Goal: Information Seeking & Learning: Learn about a topic

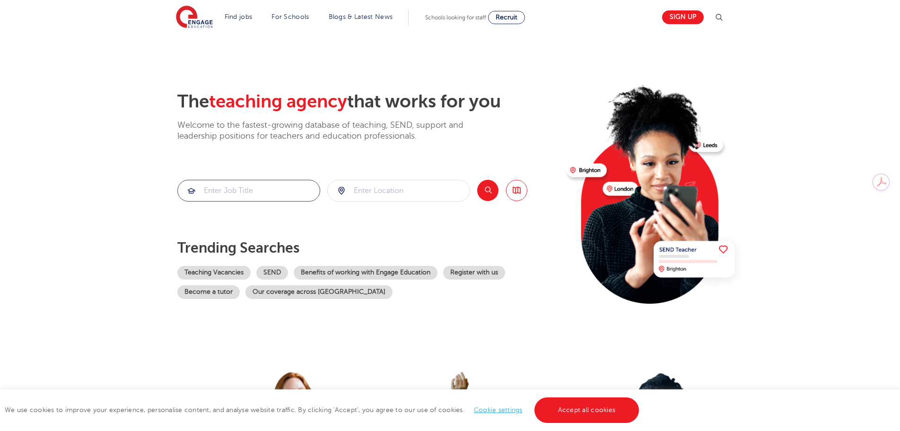
click at [224, 192] on input "search" at bounding box center [249, 190] width 142 height 21
type input "caretaker"
click at [390, 202] on div "The teaching agency that works for you Welcome to the fastest-growing database …" at bounding box center [368, 205] width 382 height 229
click at [389, 193] on input "search" at bounding box center [399, 190] width 142 height 21
type input "greenford"
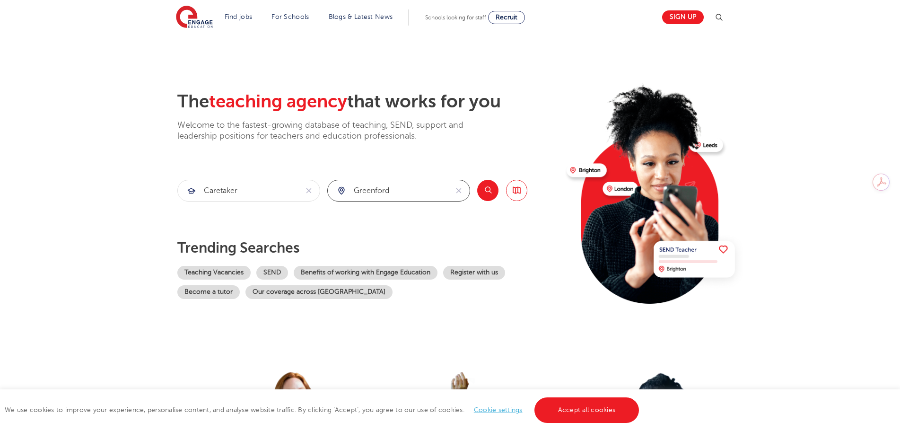
click button "Submit" at bounding box center [0, 0] width 0 height 0
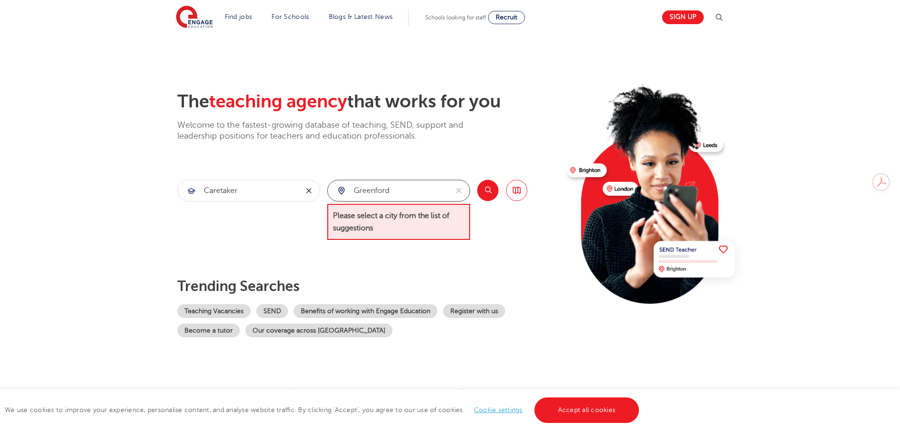
drag, startPoint x: 388, startPoint y: 188, endPoint x: 313, endPoint y: 187, distance: 75.7
click at [313, 187] on section "caretaker greenford Please select a city from the list of suggestions Search Br…" at bounding box center [352, 210] width 350 height 61
click at [456, 190] on button "Search" at bounding box center [487, 190] width 21 height 21
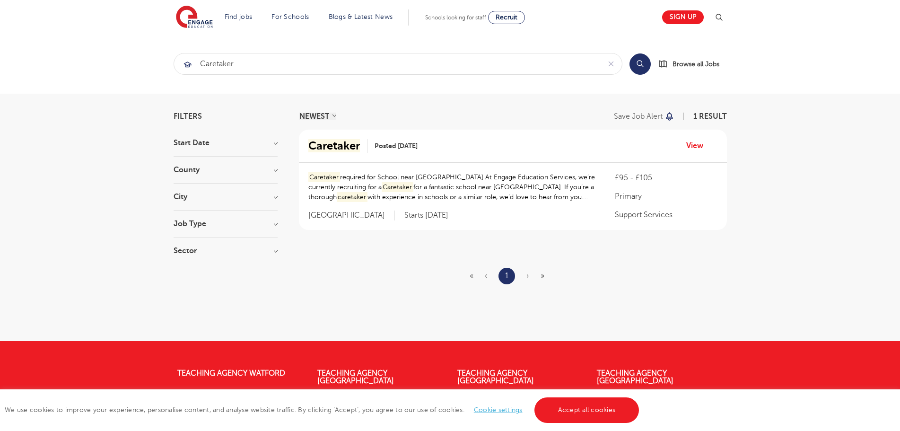
click at [279, 227] on div "Filters Start Date November 1 Show more County West Sussex 1 Show more City Job…" at bounding box center [451, 218] width 568 height 210
click at [273, 223] on h3 "Job Type" at bounding box center [226, 224] width 104 height 8
click at [193, 243] on input "Support Services 1" at bounding box center [191, 242] width 6 height 6
click at [216, 242] on span "Support Services" at bounding box center [217, 243] width 58 height 9
click at [194, 242] on input "Support Services 1" at bounding box center [191, 242] width 6 height 6
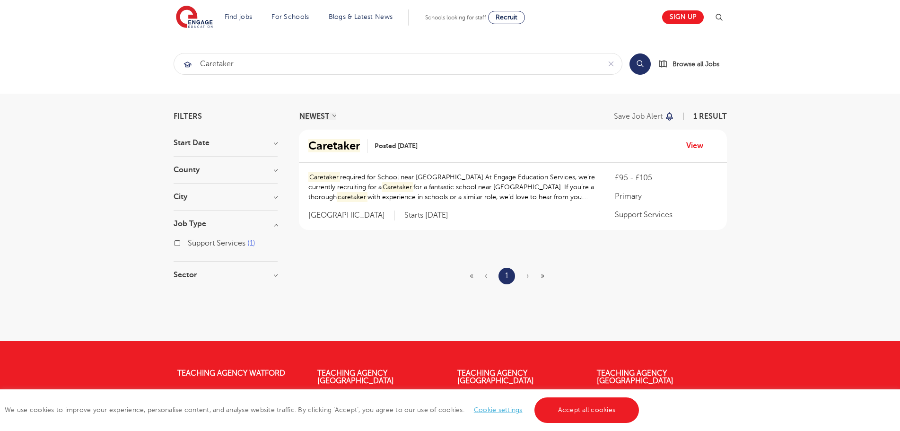
click at [216, 242] on span "Support Services" at bounding box center [217, 243] width 58 height 9
click at [194, 242] on input "Support Services 1" at bounding box center [191, 242] width 6 height 6
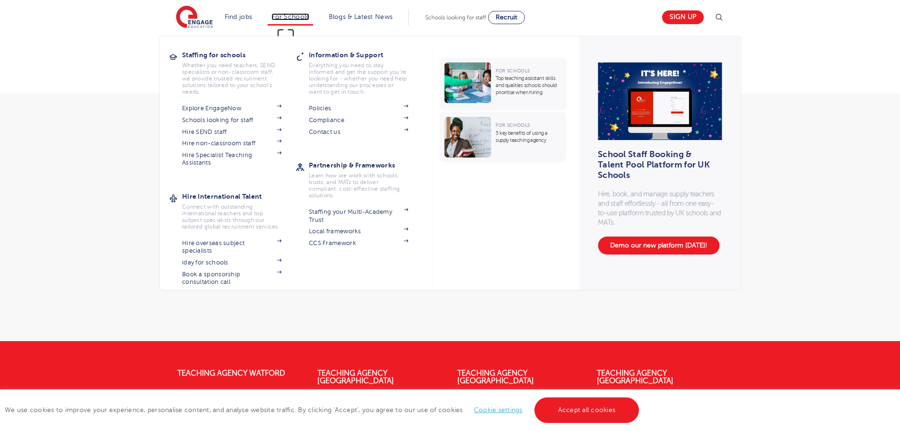
click at [290, 18] on link "For Schools" at bounding box center [290, 16] width 37 height 7
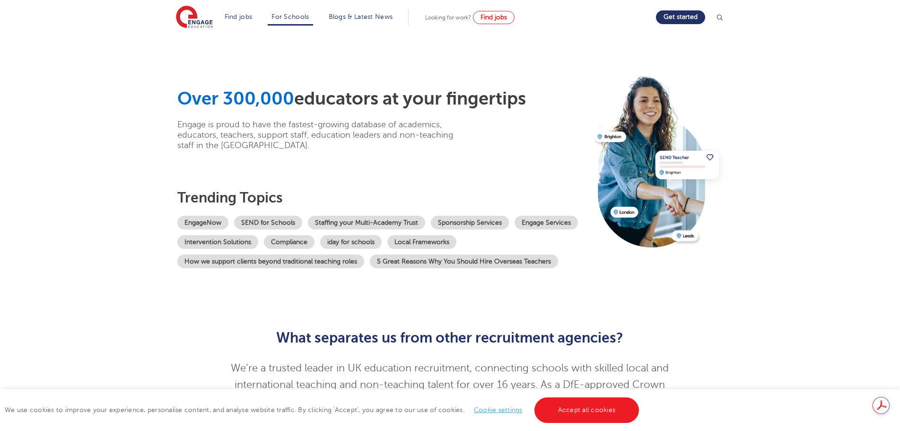
click at [577, 22] on section "Find jobs All vacancies We have one of the UK's largest database. and with hund…" at bounding box center [416, 17] width 481 height 35
